Goal: Transaction & Acquisition: Purchase product/service

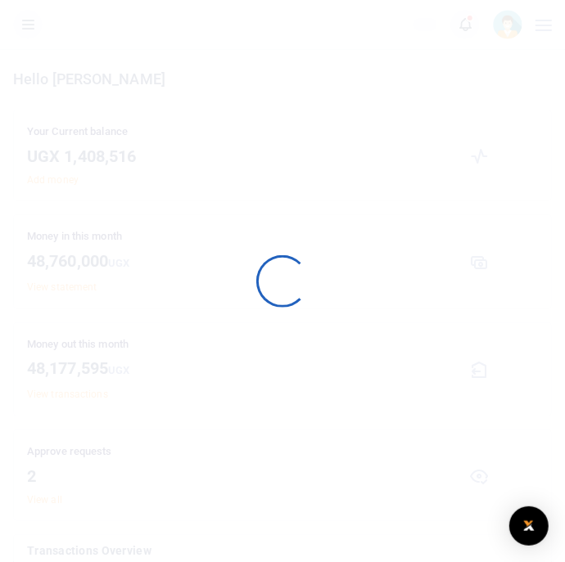
scroll to position [229, 511]
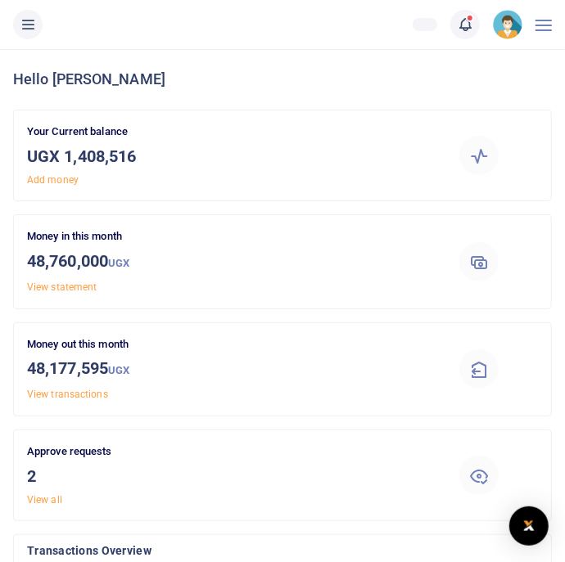
click at [35, 35] on button at bounding box center [27, 24] width 29 height 29
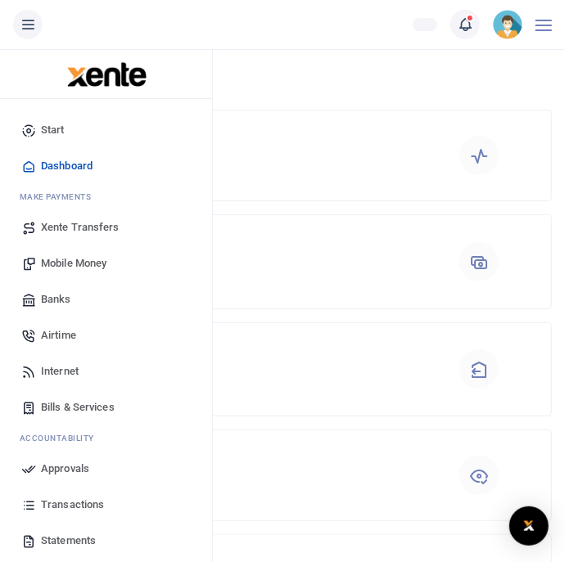
click at [57, 267] on span "Mobile Money" at bounding box center [73, 263] width 65 height 16
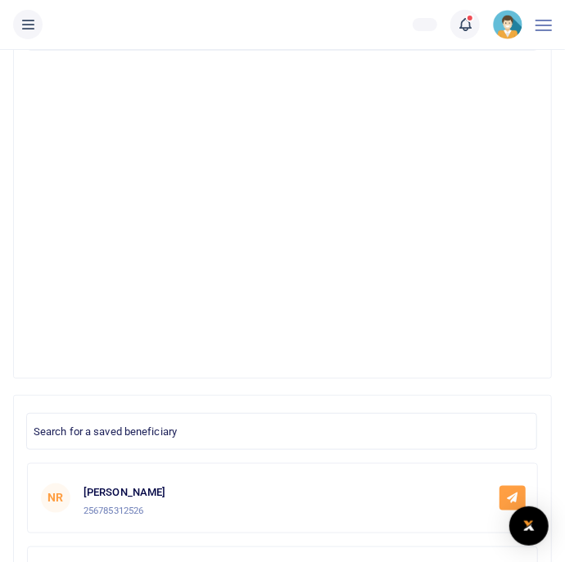
scroll to position [273, 0]
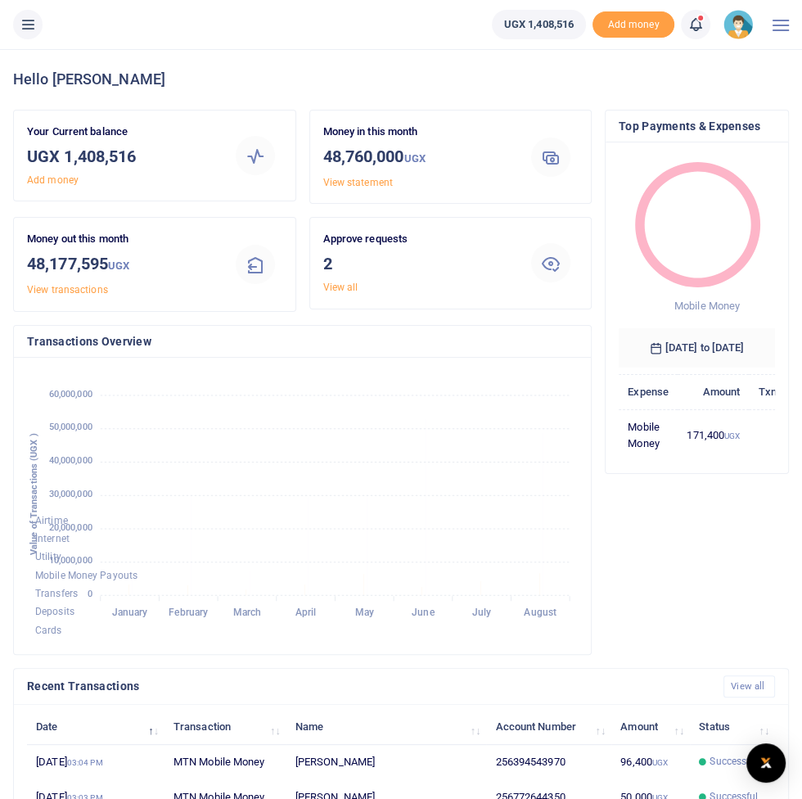
click at [25, 29] on icon at bounding box center [28, 25] width 16 height 18
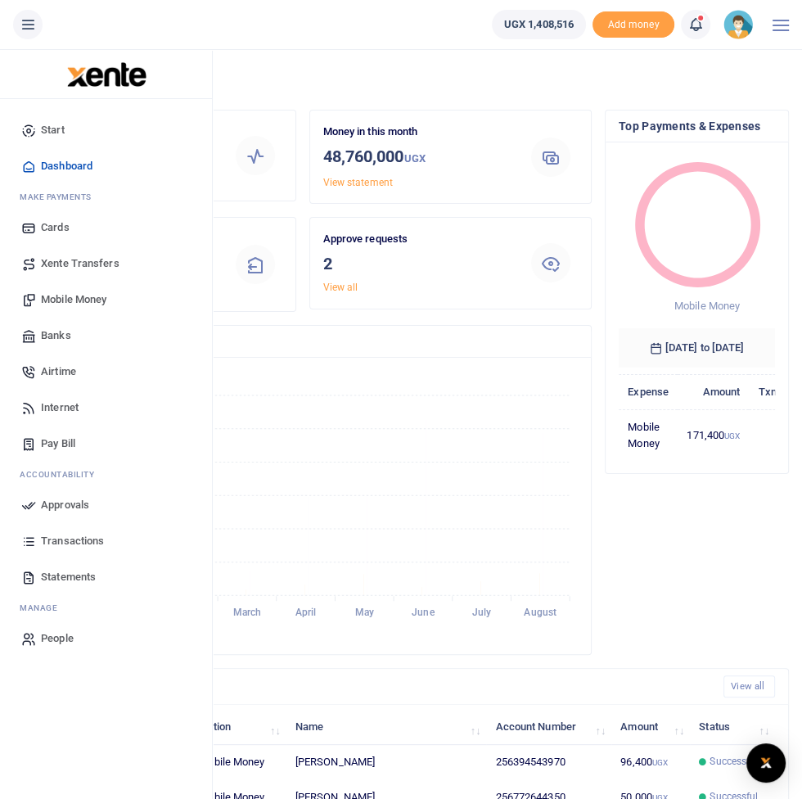
click at [55, 295] on span "Mobile Money" at bounding box center [73, 299] width 65 height 16
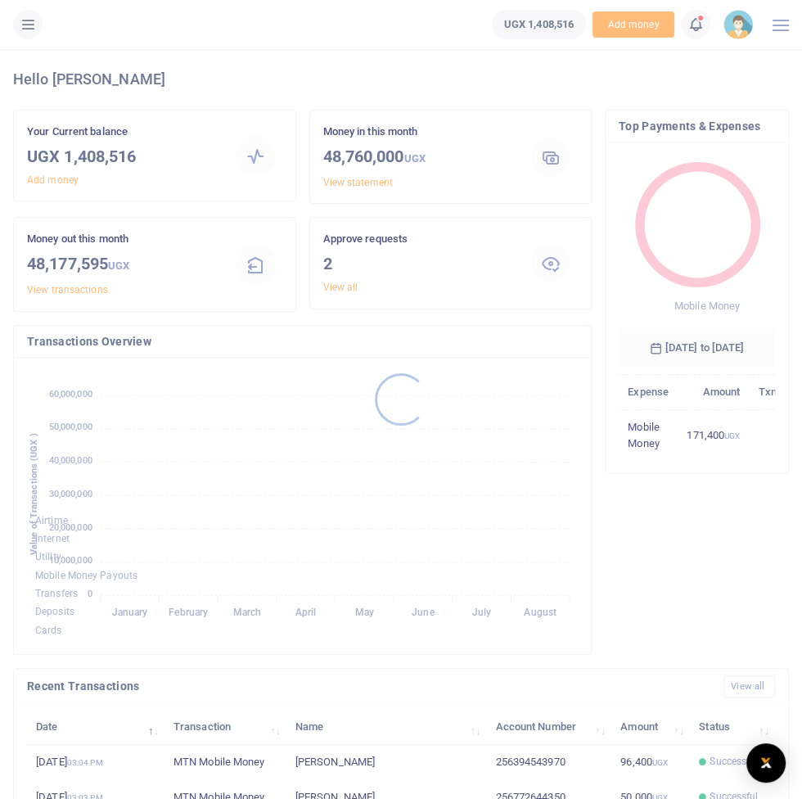
click at [27, 21] on div at bounding box center [401, 399] width 802 height 799
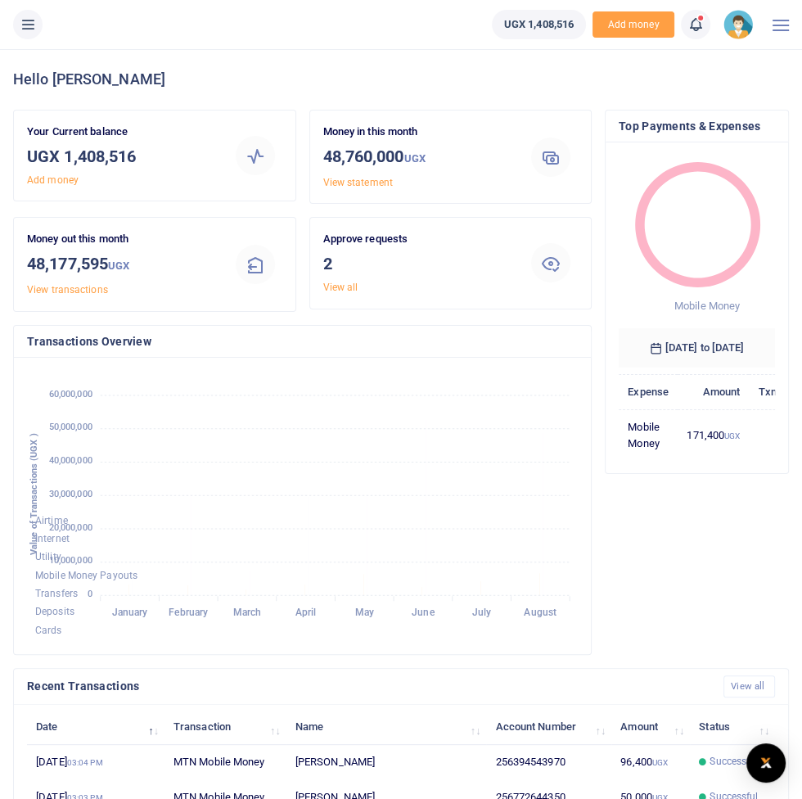
click at [31, 51] on div "Hello Francis" at bounding box center [401, 79] width 776 height 61
click at [34, 34] on button at bounding box center [27, 24] width 29 height 29
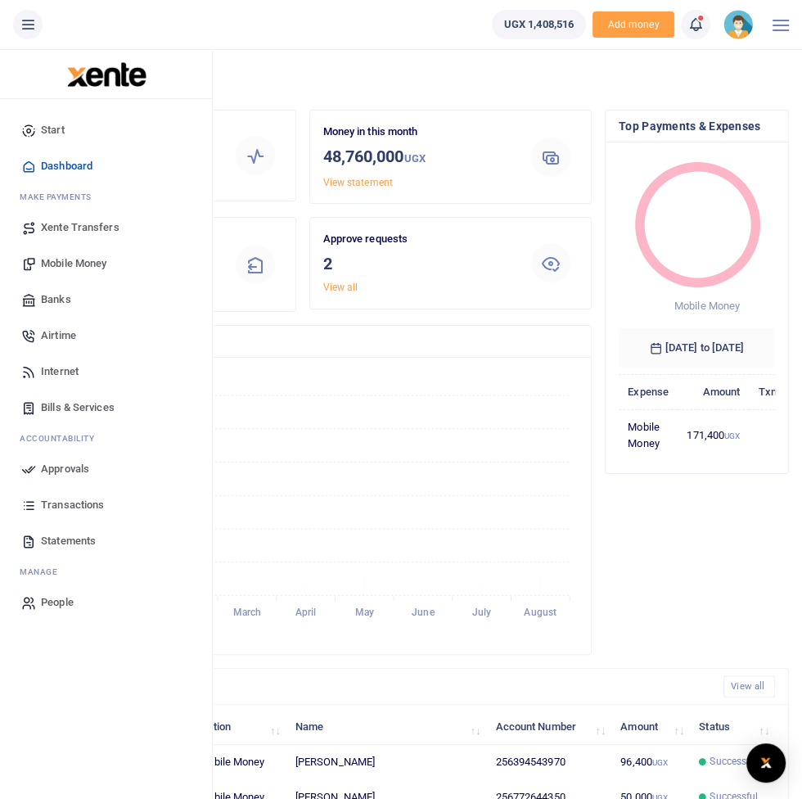
scroll to position [49, 0]
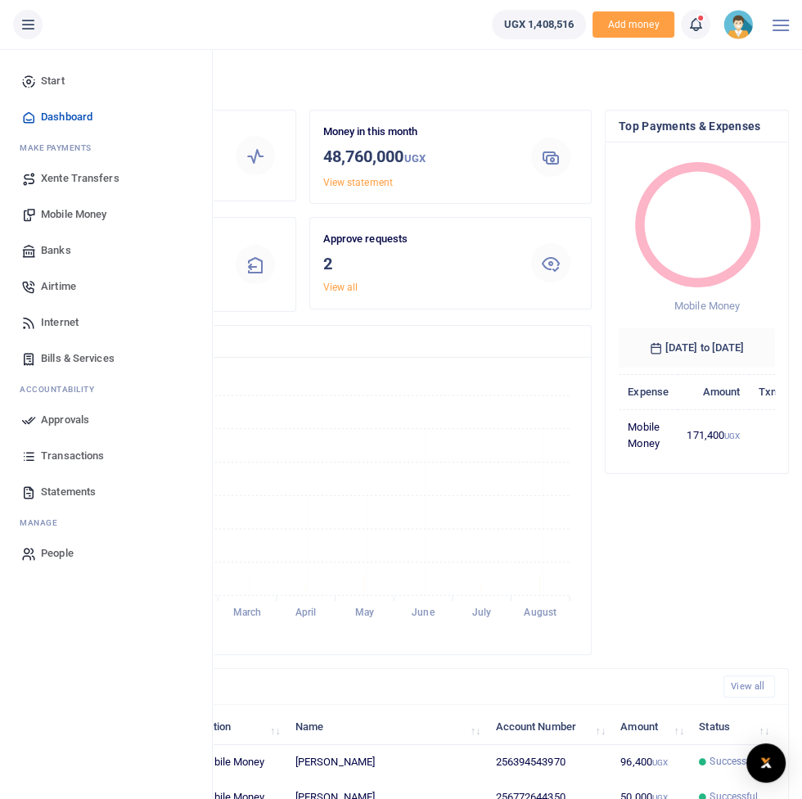
click at [69, 214] on span "Mobile Money" at bounding box center [73, 214] width 65 height 16
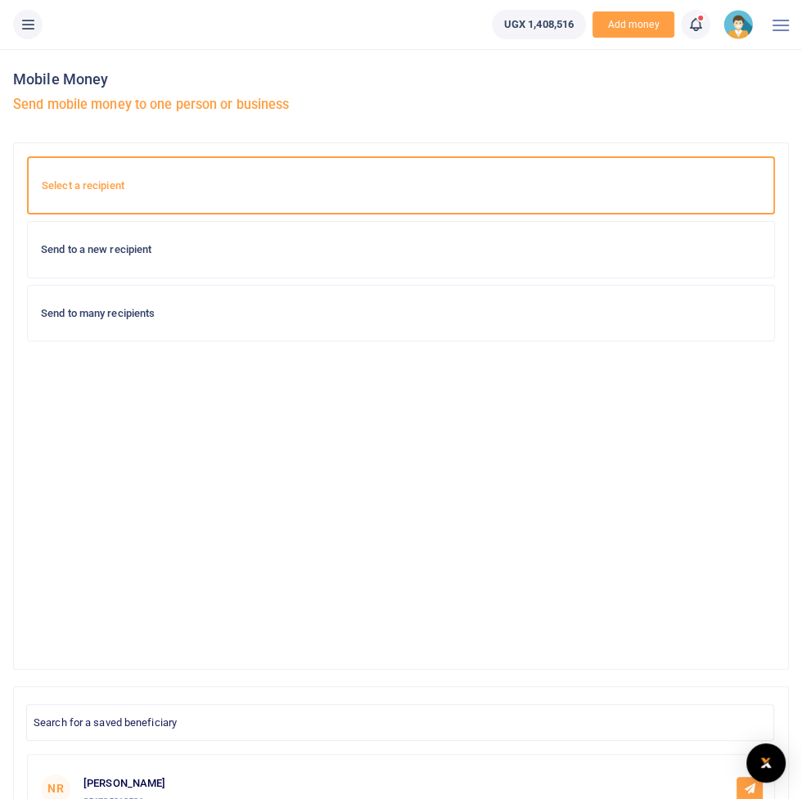
click at [636, 250] on h6 "Send to a new recipient" at bounding box center [401, 249] width 720 height 13
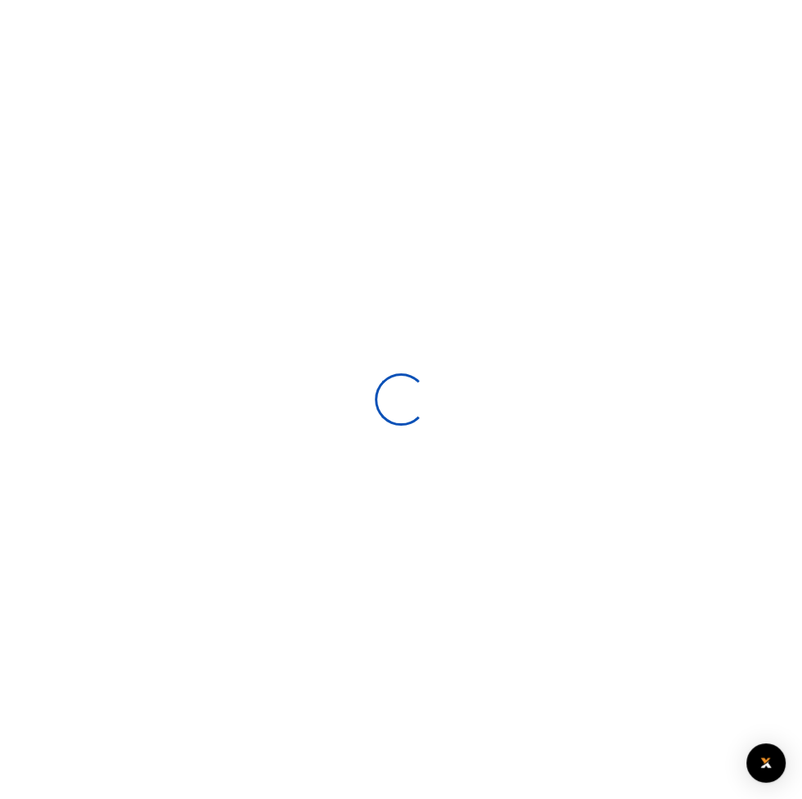
select select
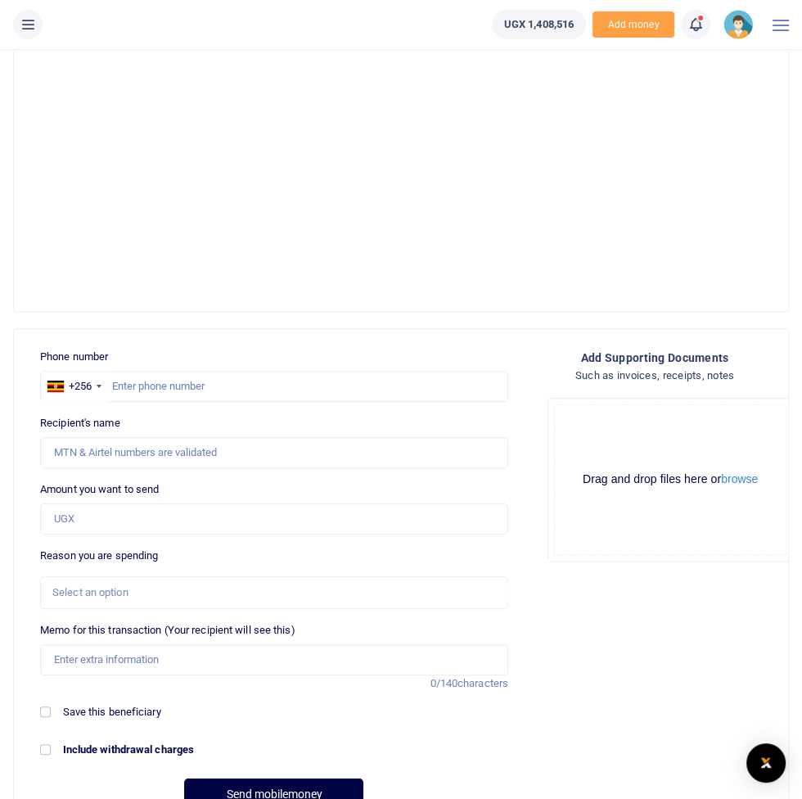
scroll to position [359, 0]
click at [212, 390] on input "text" at bounding box center [274, 385] width 468 height 31
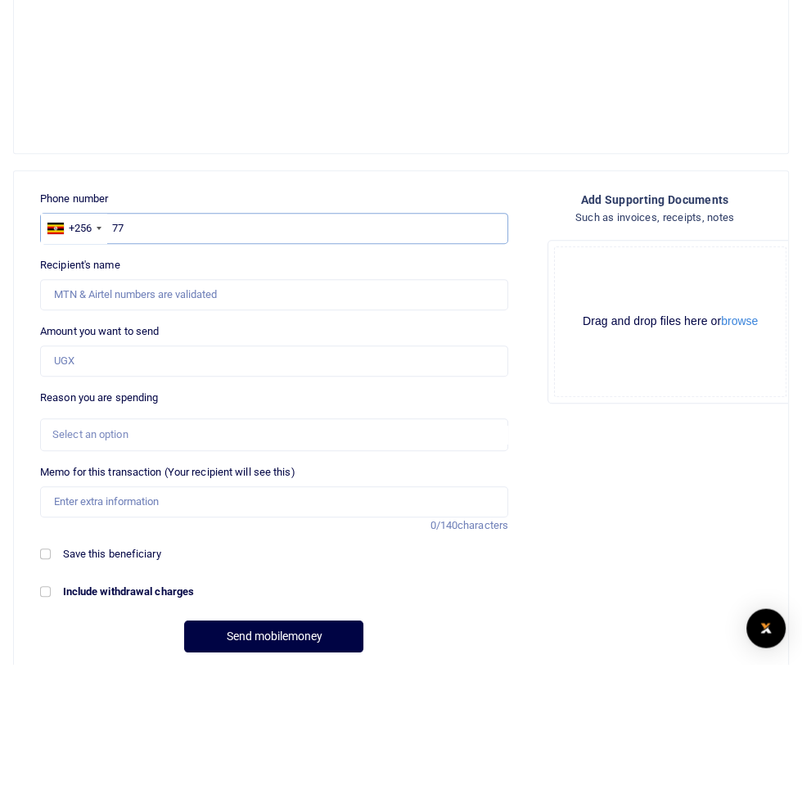
scroll to position [381, 0]
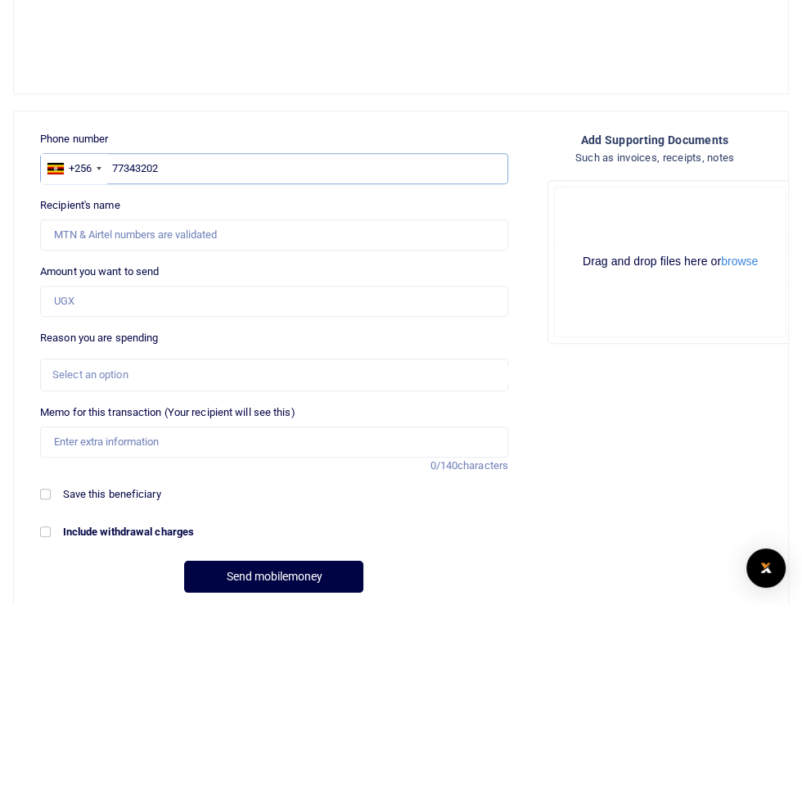
type input "773432026"
type input "[PERSON_NAME] Lutaaya"
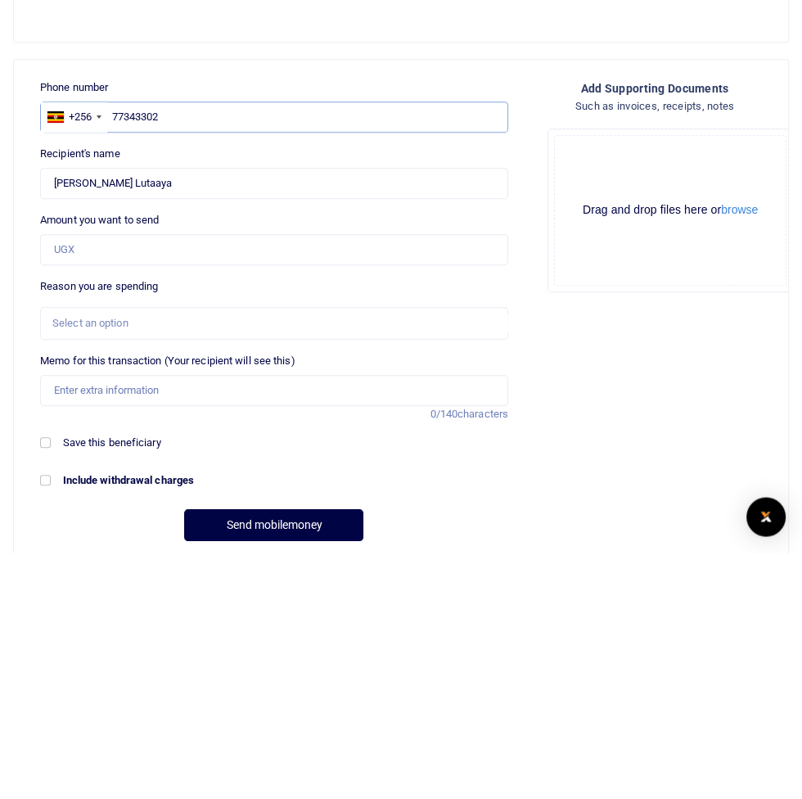
type input "773433026"
type input "[PERSON_NAME]"
type input "773433026"
click at [69, 501] on input "Amount you want to send" at bounding box center [274, 496] width 468 height 31
type input "500,000"
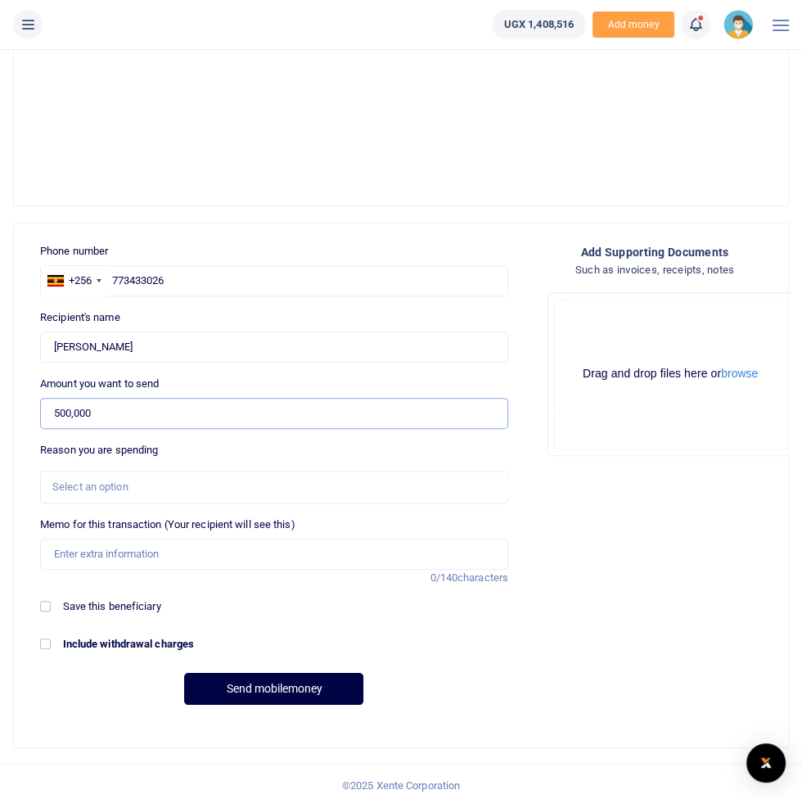
scroll to position [470, 0]
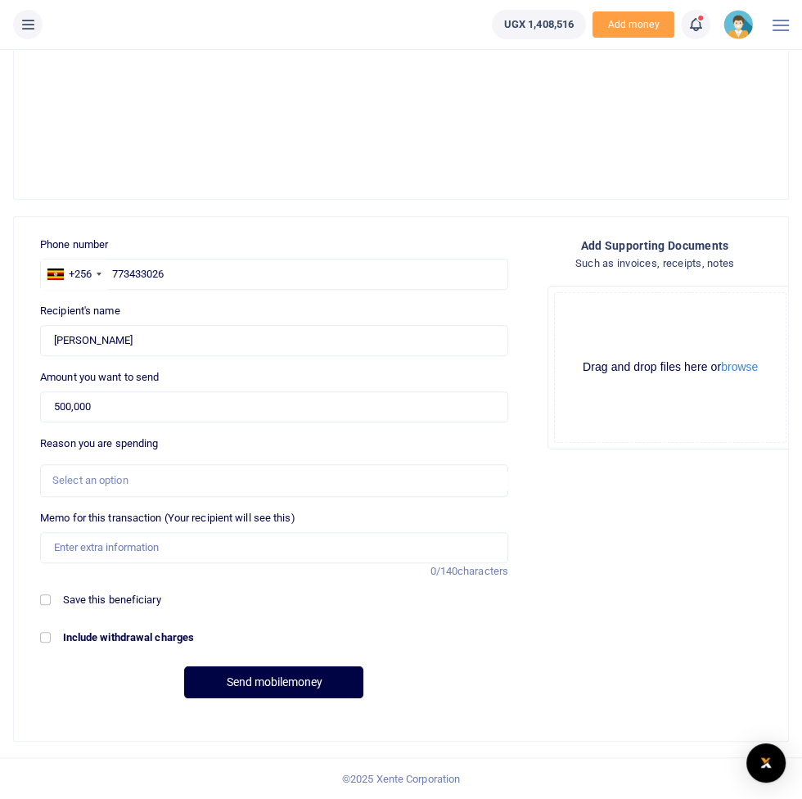
click at [463, 475] on div "Select an option" at bounding box center [268, 480] width 432 height 16
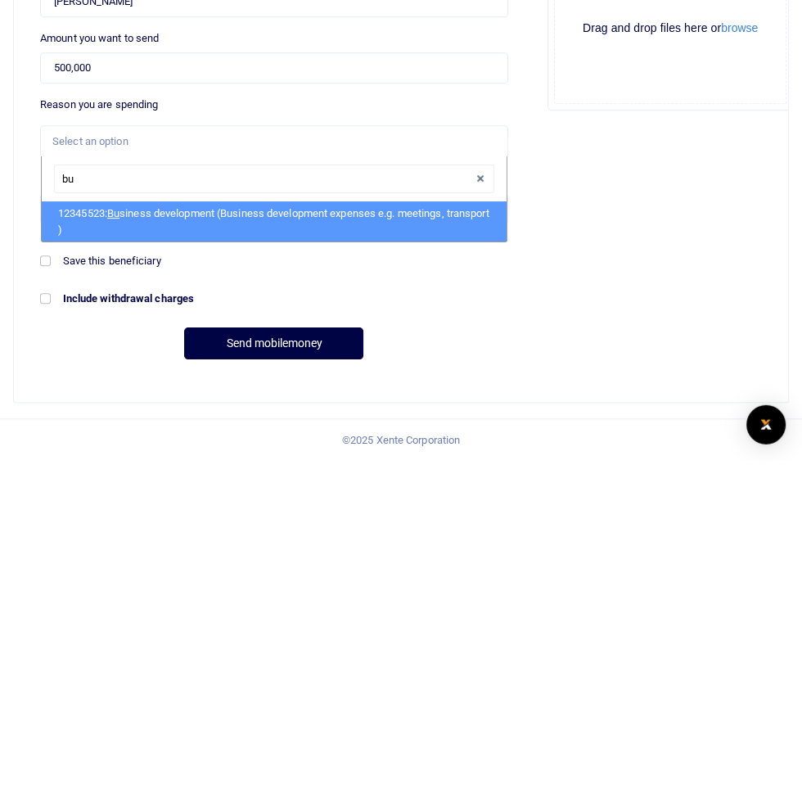
type input "bus"
click at [88, 562] on li "12345523: Bus iness development (Business development expenses e.g. meetings, t…" at bounding box center [274, 560] width 465 height 40
select select "15"
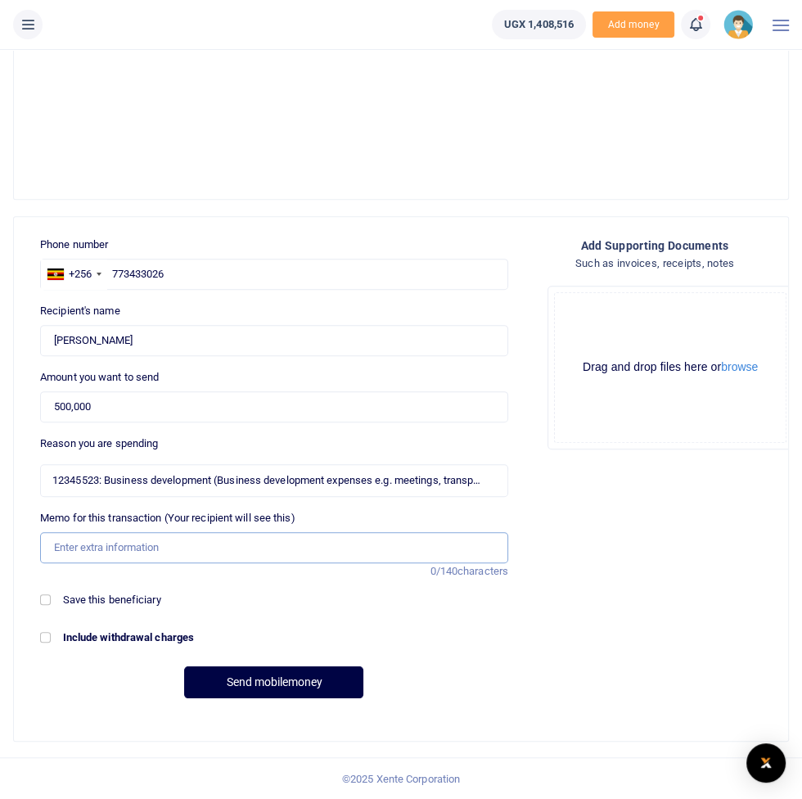
click at [95, 545] on input "Memo for this transaction (Your recipient will see this)" at bounding box center [274, 547] width 468 height 31
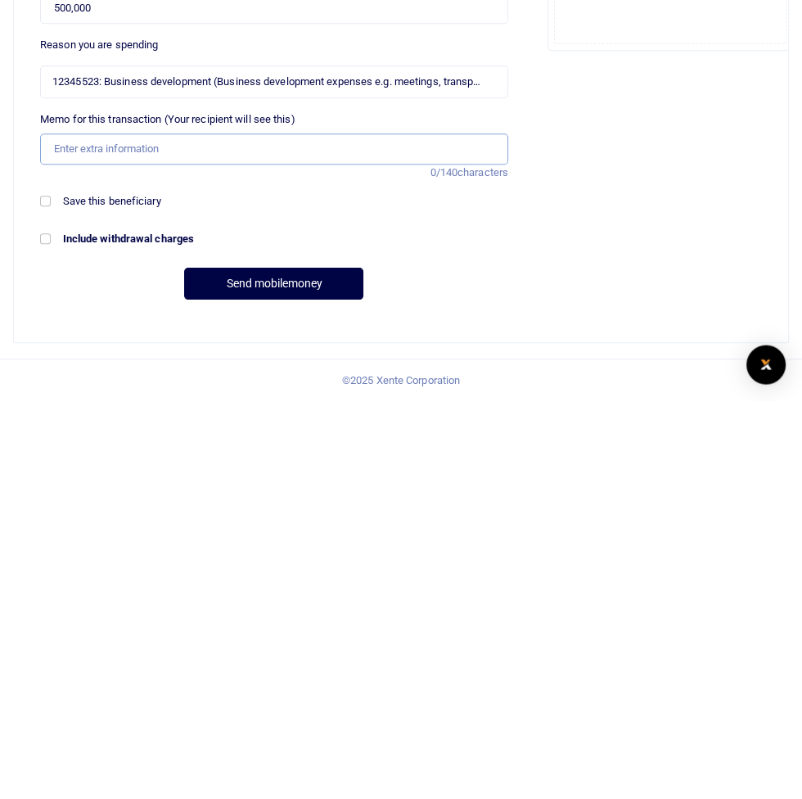
type input "Customer meetings facilitation"
